Goal: Task Accomplishment & Management: Complete application form

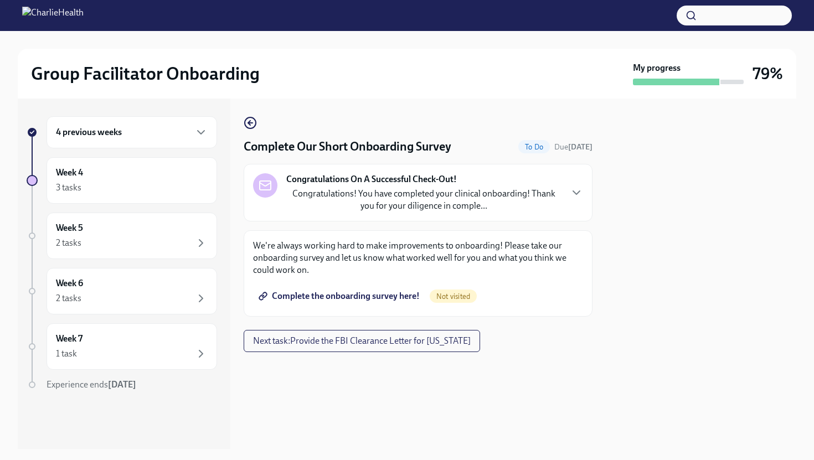
click at [324, 195] on p "Congratulations! You have completed your clinical onboarding! Thank you for you…" at bounding box center [423, 200] width 275 height 24
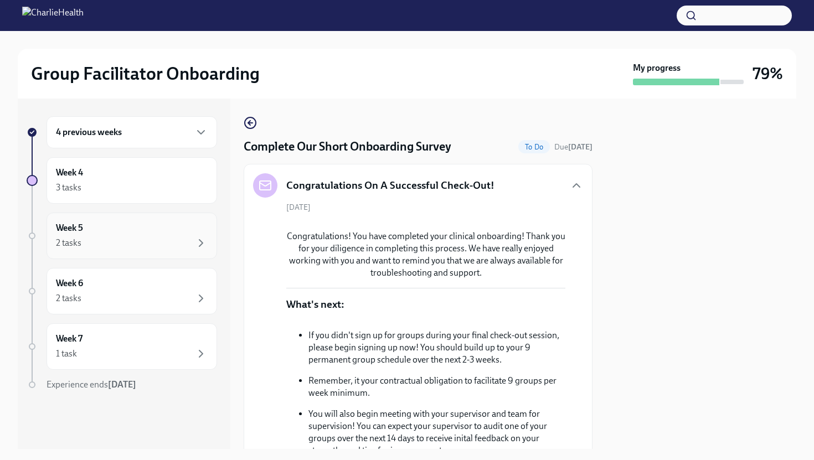
click at [164, 213] on div "Week 5 2 tasks" at bounding box center [132, 236] width 171 height 47
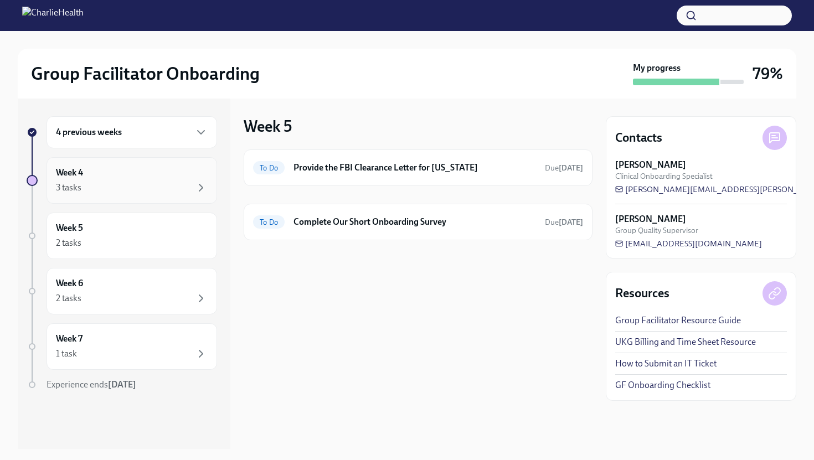
click at [171, 192] on div "3 tasks" at bounding box center [132, 187] width 152 height 13
click at [317, 182] on div "To Do Provide the FBI Clearance Letter for [US_STATE] Due [DATE]" at bounding box center [418, 168] width 349 height 37
click at [319, 166] on h6 "Provide the FBI Clearance Letter for [US_STATE]" at bounding box center [415, 168] width 243 height 12
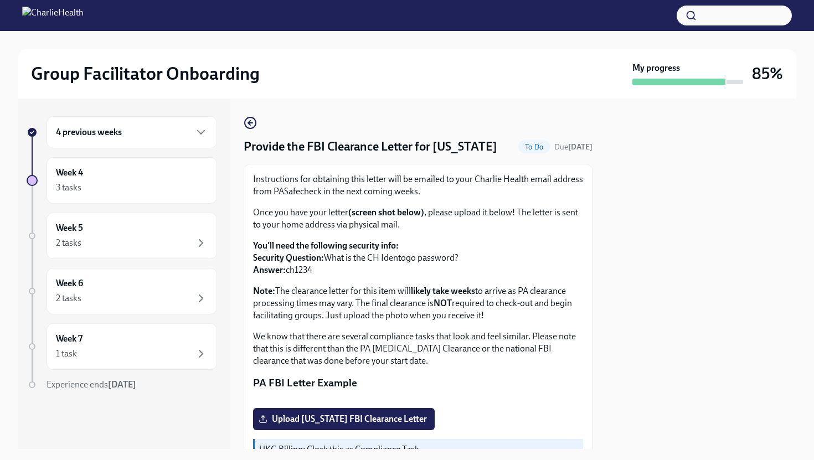
drag, startPoint x: 289, startPoint y: 287, endPoint x: 313, endPoint y: 289, distance: 24.4
click at [313, 276] on p "You'll need the following security info: Security Question: What is the CH Iden…" at bounding box center [418, 258] width 330 height 37
copy p "ch1234"
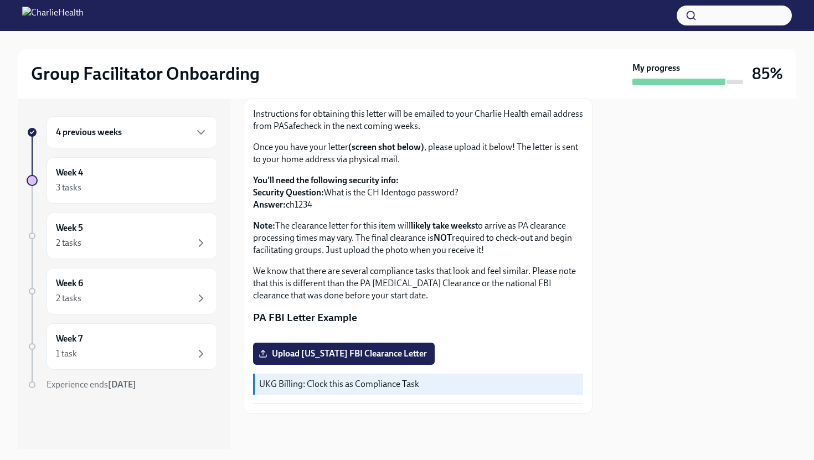
scroll to position [192, 0]
click at [358, 354] on span "Upload [US_STATE] FBI Clearance Letter" at bounding box center [344, 353] width 166 height 11
click at [0, 0] on input "Upload [US_STATE] FBI Clearance Letter" at bounding box center [0, 0] width 0 height 0
click at [302, 356] on span "Upload [US_STATE] FBI Clearance Letter" at bounding box center [344, 353] width 166 height 11
click at [0, 0] on input "Upload [US_STATE] FBI Clearance Letter" at bounding box center [0, 0] width 0 height 0
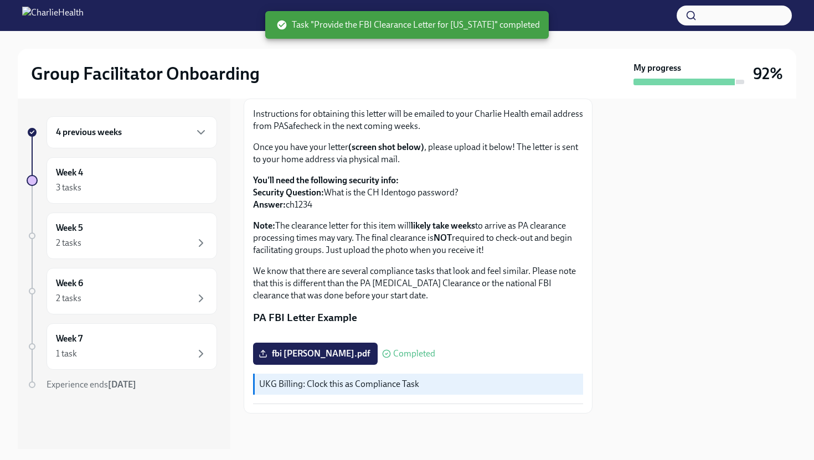
scroll to position [176, 0]
click at [183, 223] on div "Week 5 2 tasks" at bounding box center [132, 236] width 152 height 28
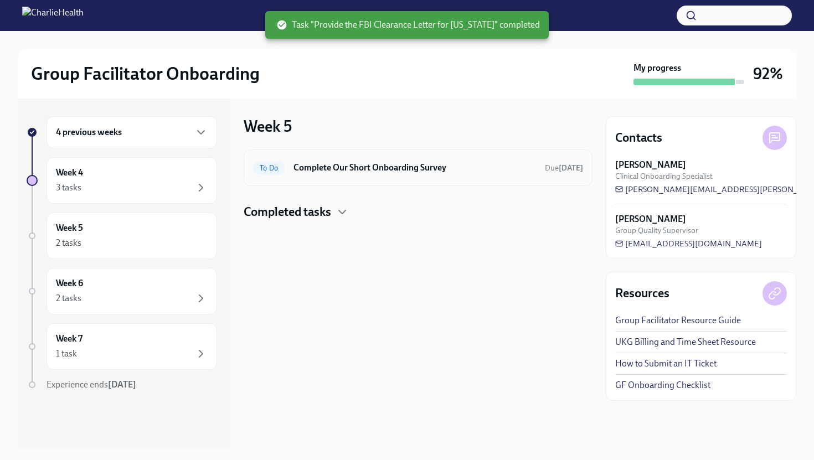
click at [314, 170] on h6 "Complete Our Short Onboarding Survey" at bounding box center [415, 168] width 243 height 12
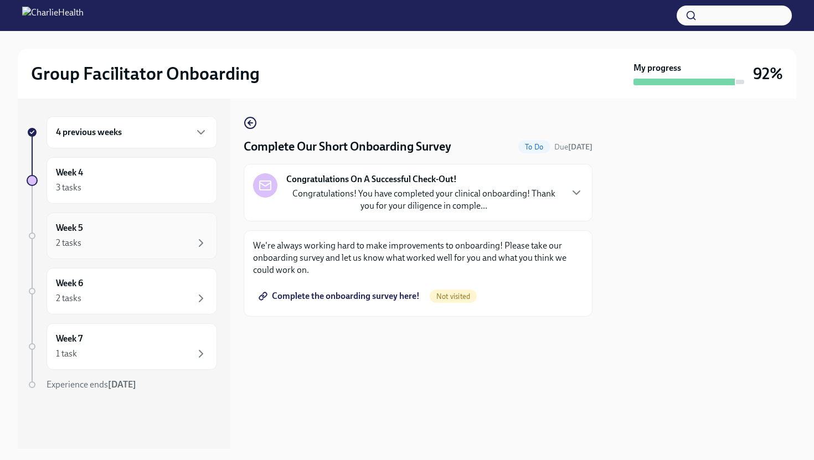
click at [153, 219] on div "Week 5 2 tasks" at bounding box center [132, 236] width 171 height 47
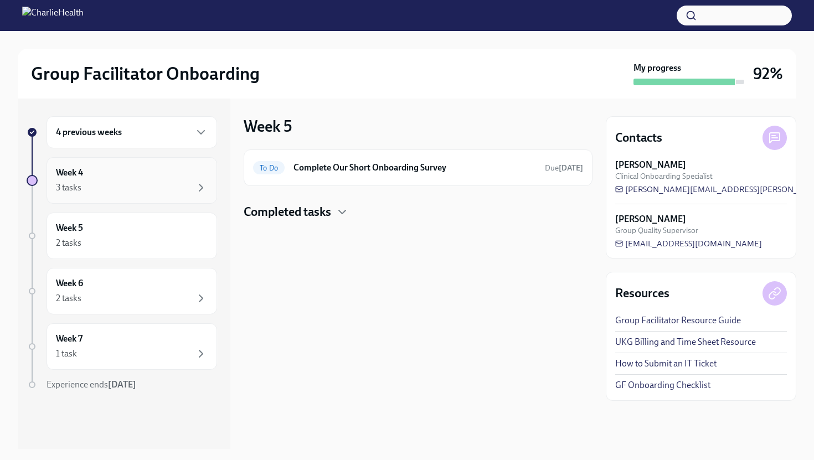
click at [162, 193] on div "3 tasks" at bounding box center [132, 187] width 152 height 13
